Goal: Task Accomplishment & Management: Manage account settings

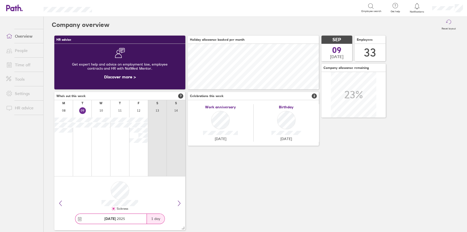
scroll to position [46, 131]
click at [25, 63] on link "Time off" at bounding box center [22, 65] width 41 height 10
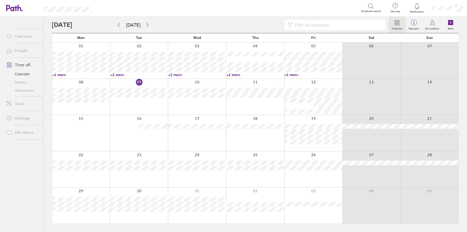
click at [306, 26] on input at bounding box center [338, 25] width 90 height 10
type input "[PERSON_NAME]"
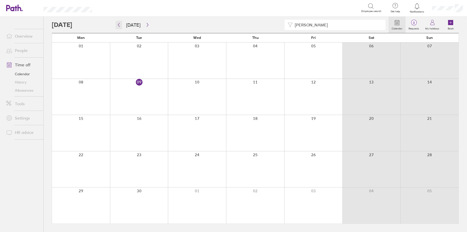
click at [116, 24] on button "button" at bounding box center [119, 25] width 6 height 8
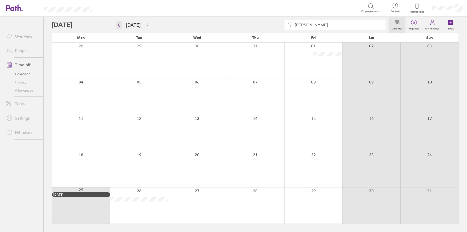
click at [119, 26] on icon "button" at bounding box center [119, 25] width 4 height 4
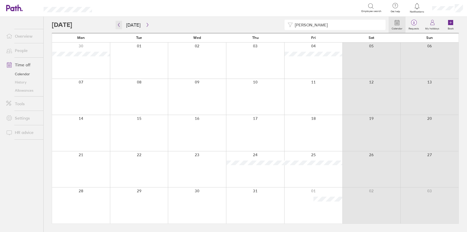
click at [119, 26] on icon "button" at bounding box center [119, 25] width 4 height 4
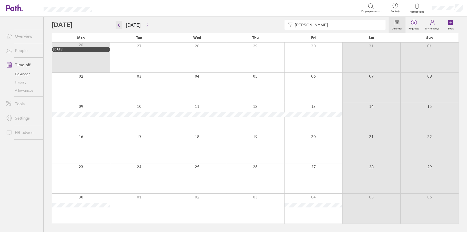
click at [119, 26] on icon "button" at bounding box center [119, 25] width 4 height 4
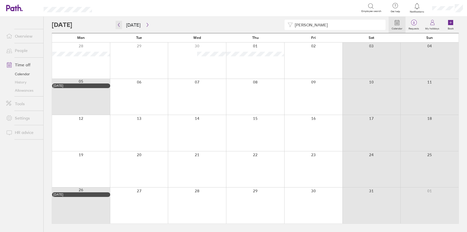
click at [119, 26] on icon "button" at bounding box center [119, 25] width 4 height 4
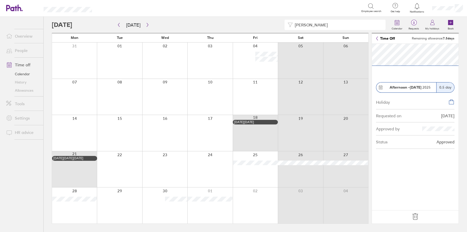
click at [416, 218] on icon at bounding box center [414, 217] width 5 height 6
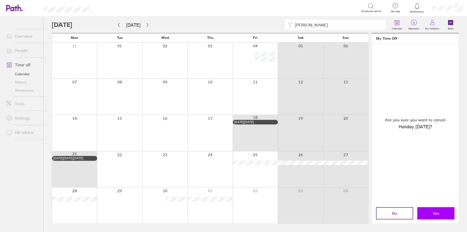
click at [431, 214] on button "Yes" at bounding box center [435, 213] width 37 height 12
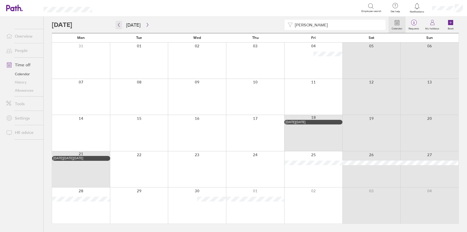
click at [118, 22] on button "button" at bounding box center [119, 25] width 6 height 8
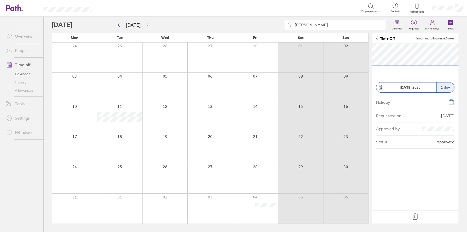
click at [416, 219] on icon at bounding box center [415, 217] width 8 height 8
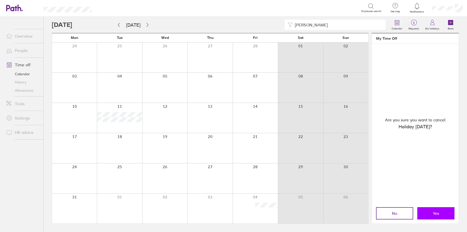
click at [427, 213] on button "Yes" at bounding box center [435, 213] width 37 height 12
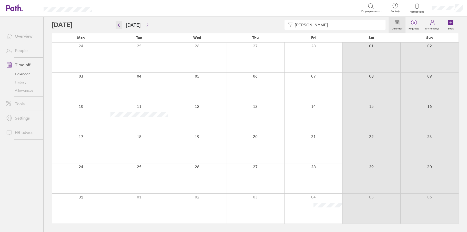
click at [118, 25] on icon "button" at bounding box center [119, 25] width 2 height 4
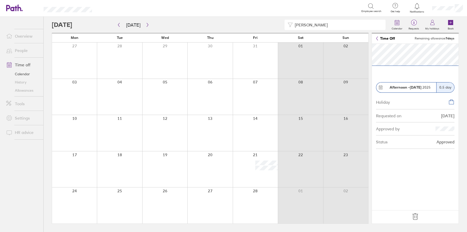
click at [416, 218] on icon at bounding box center [415, 217] width 8 height 8
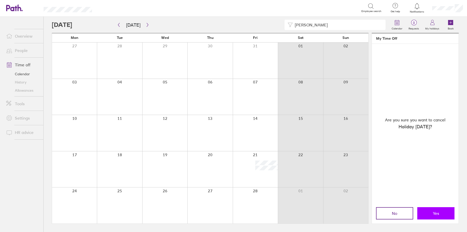
click at [439, 214] on span "Yes" at bounding box center [436, 213] width 6 height 5
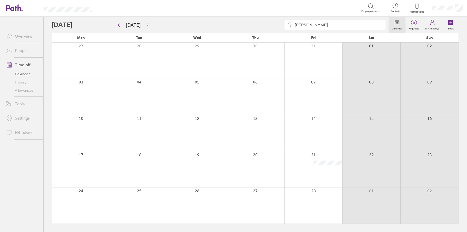
click at [16, 50] on link "People" at bounding box center [22, 50] width 41 height 10
